Goal: Information Seeking & Learning: Learn about a topic

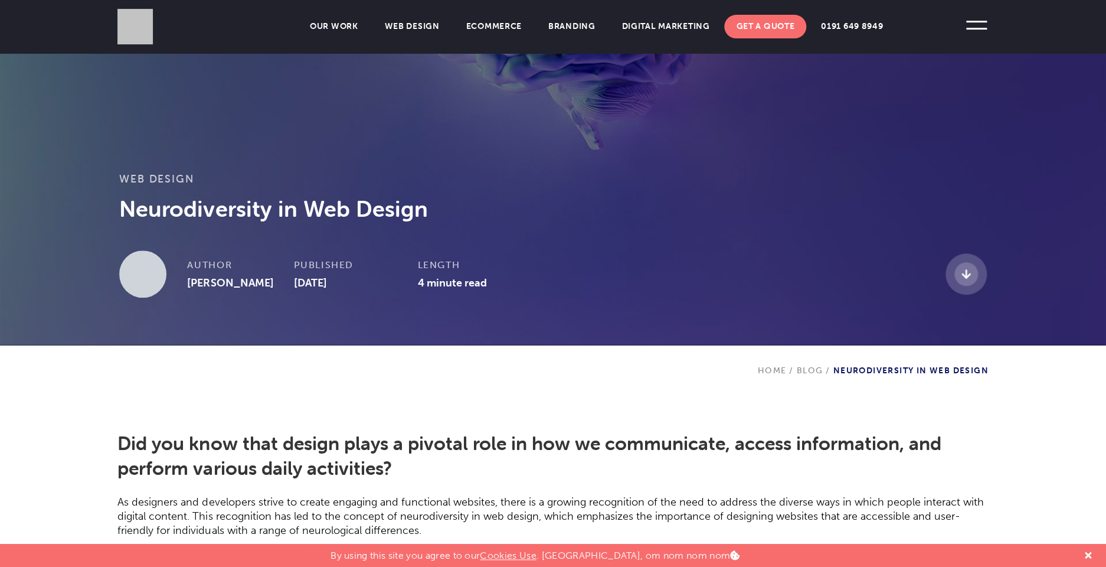
scroll to position [255, 0]
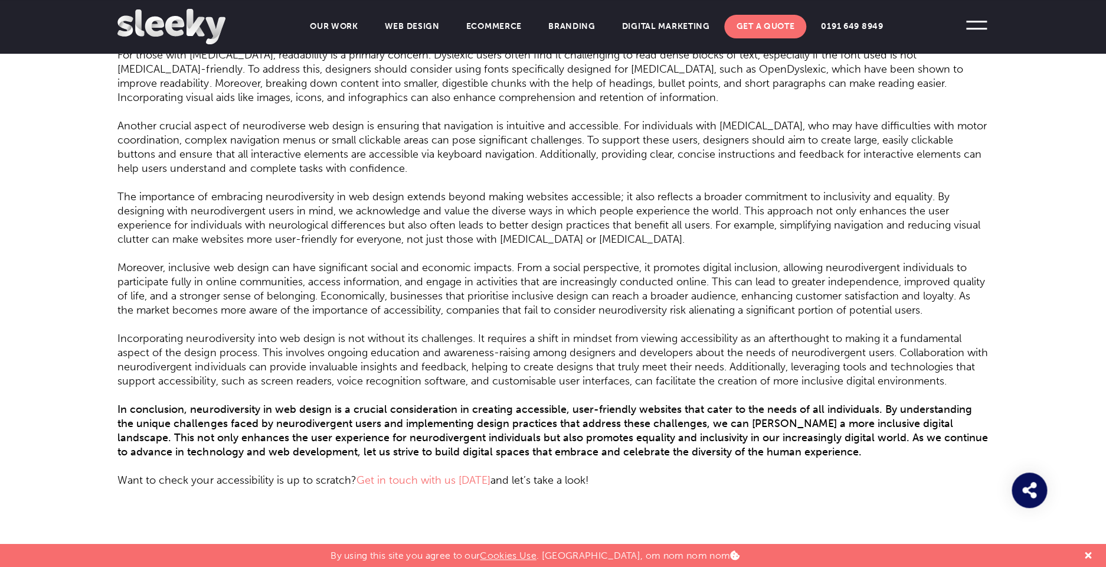
scroll to position [1339, 0]
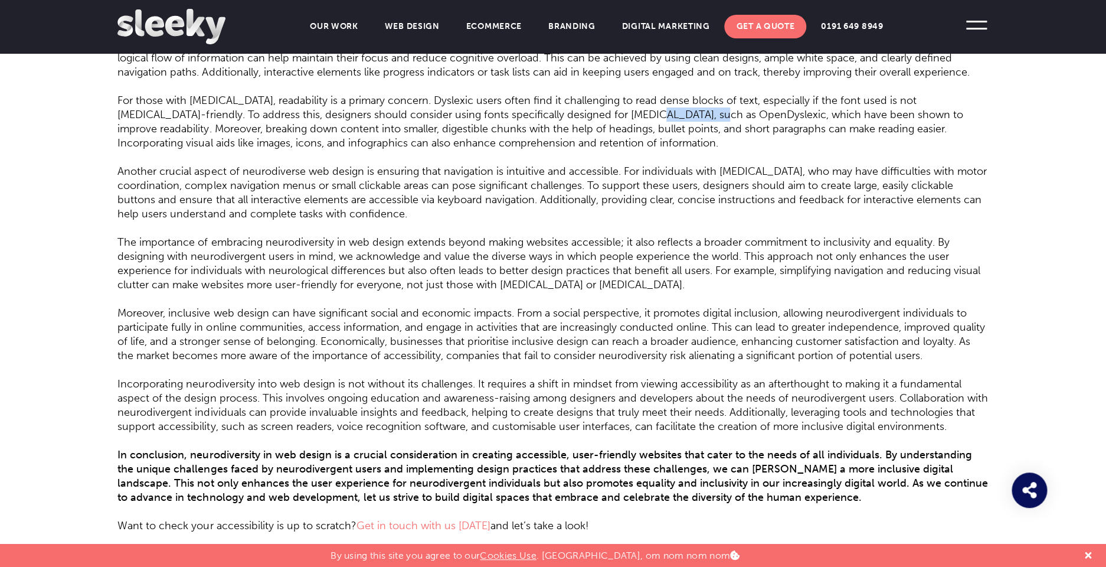
drag, startPoint x: 585, startPoint y: 155, endPoint x: 633, endPoint y: 155, distance: 48.4
click at [633, 150] on p "For those with dyslexia, readability is a primary concern. Dyslexic users often…" at bounding box center [552, 114] width 871 height 71
copy p "OpenDyslexic"
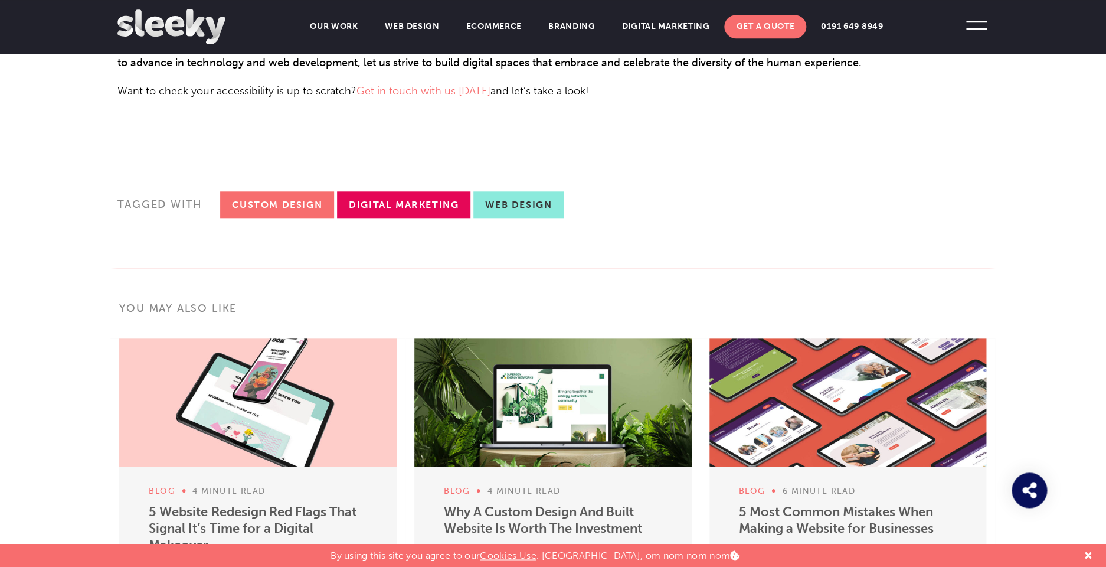
scroll to position [1880, 0]
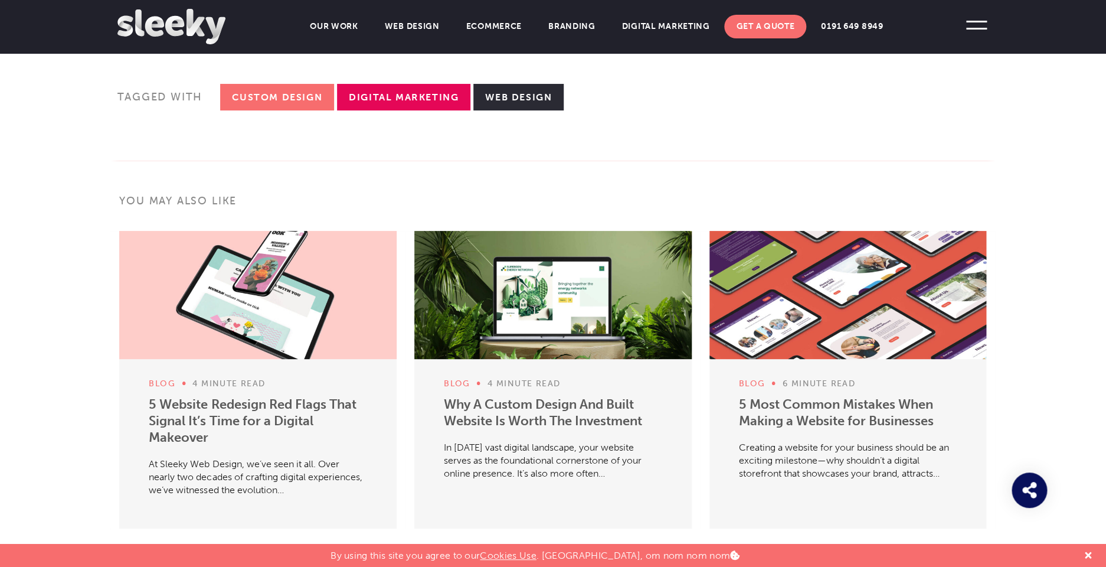
click at [505, 110] on link "Web Design" at bounding box center [518, 97] width 90 height 27
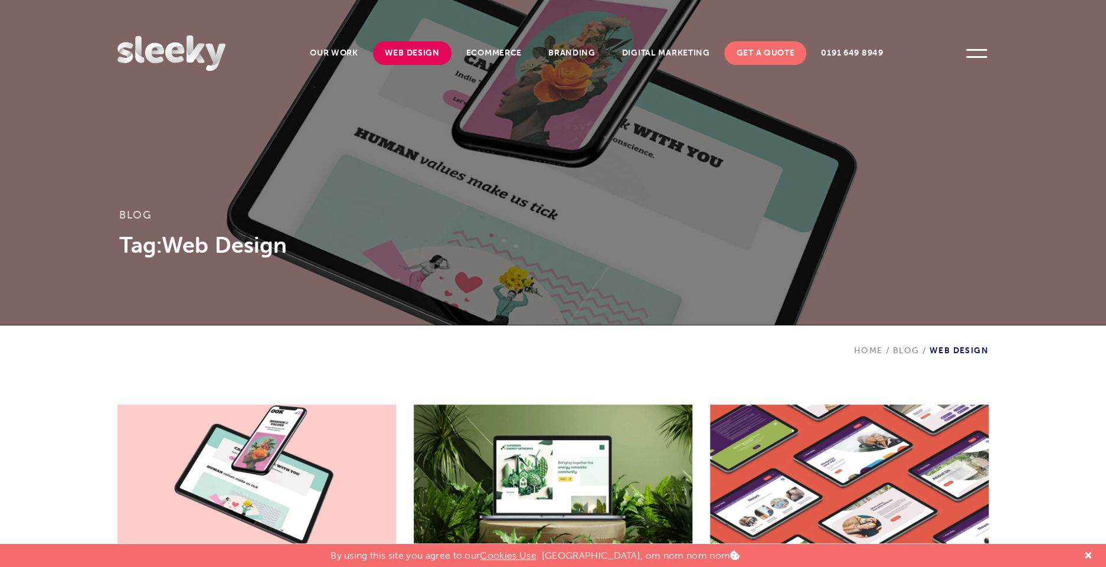
click at [419, 57] on link "Web Design" at bounding box center [412, 53] width 78 height 24
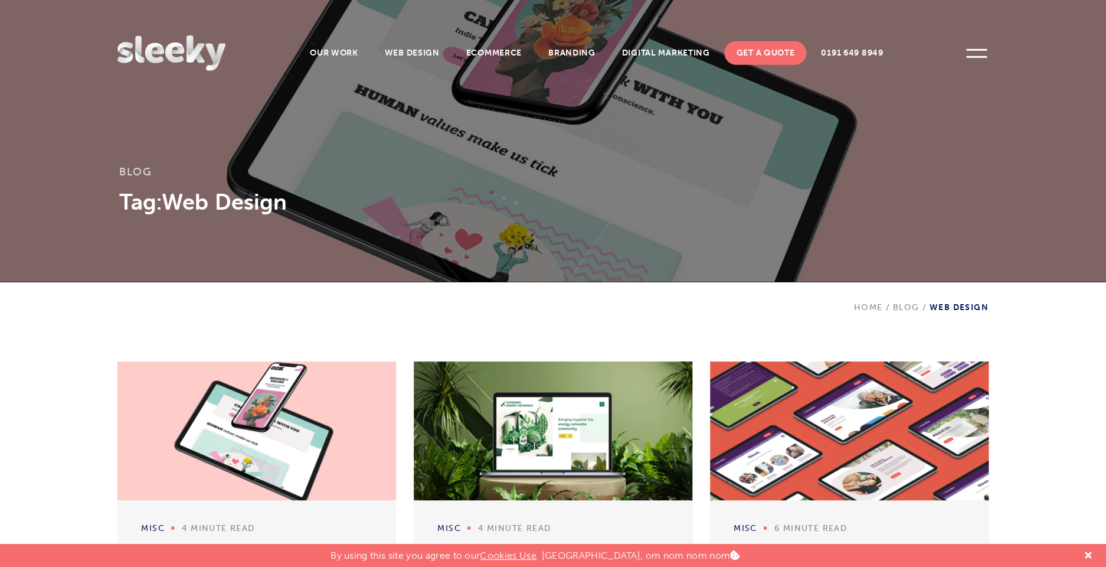
scroll to position [64, 0]
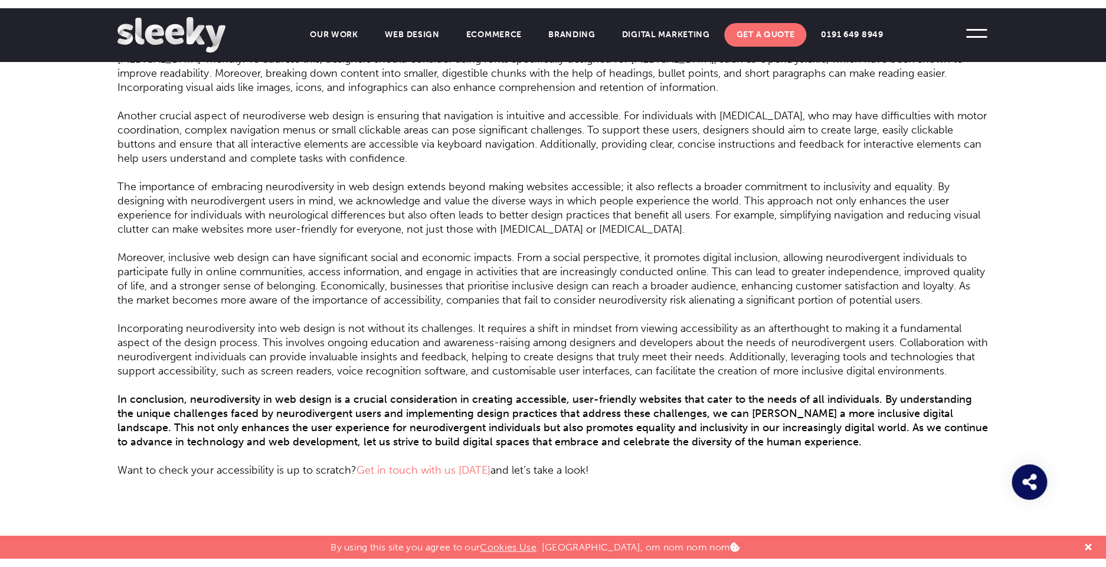
scroll to position [1402, 0]
